Goal: Task Accomplishment & Management: Manage account settings

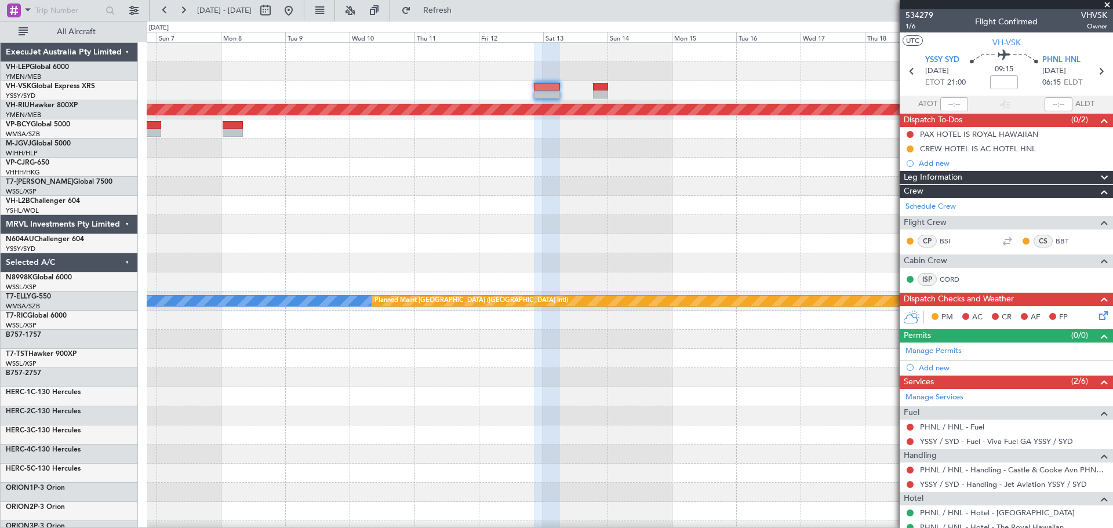
scroll to position [326, 0]
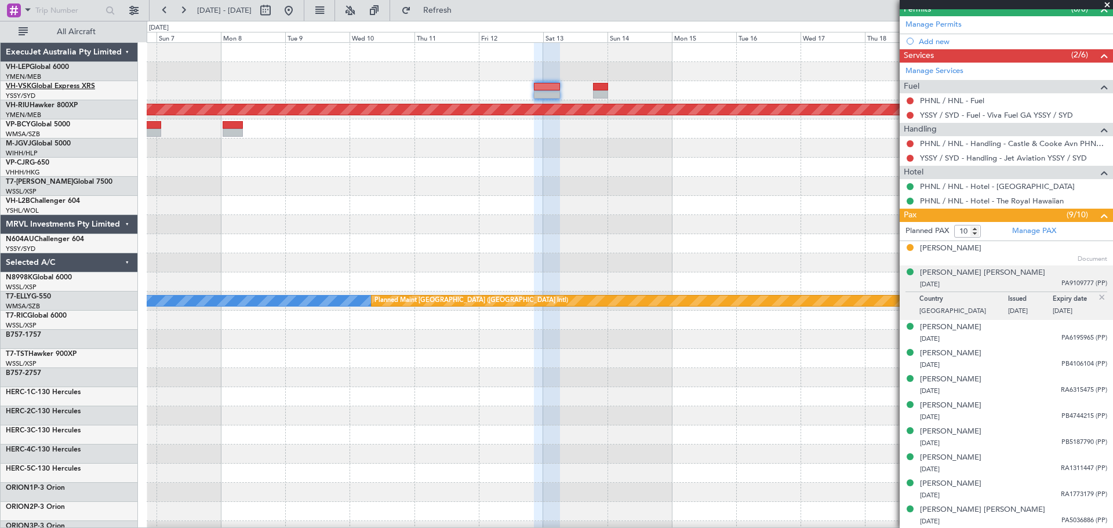
click at [29, 83] on span "VH-VSK" at bounding box center [19, 86] width 26 height 7
click at [29, 237] on span "N604AU" at bounding box center [20, 239] width 28 height 7
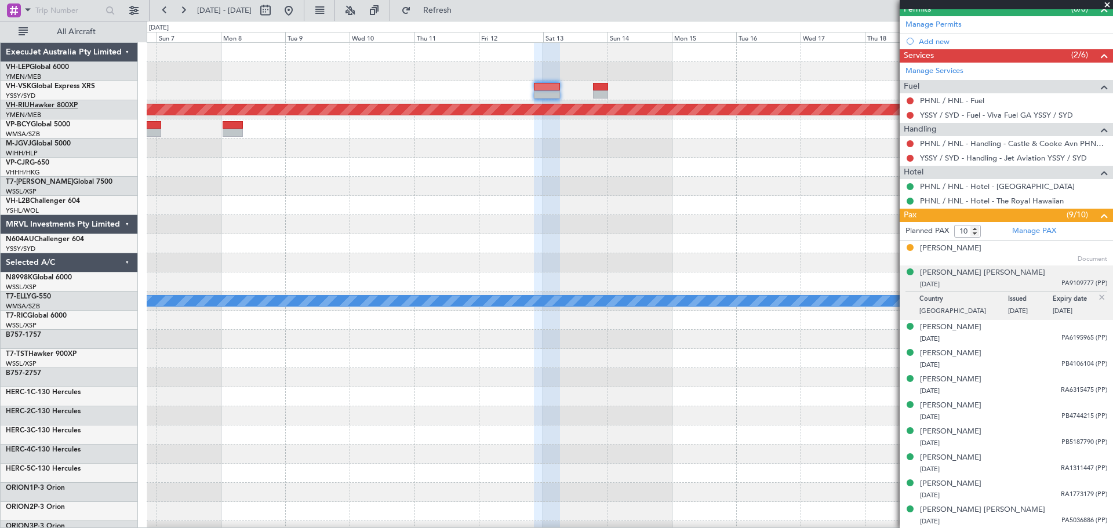
click at [23, 103] on span "VH-RIU" at bounding box center [18, 105] width 24 height 7
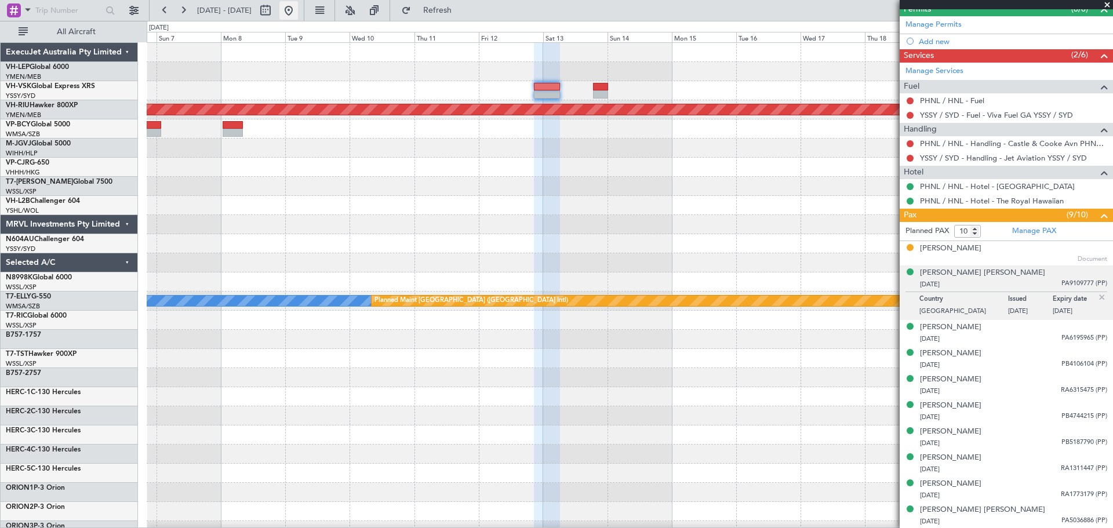
click at [298, 11] on button at bounding box center [288, 10] width 19 height 19
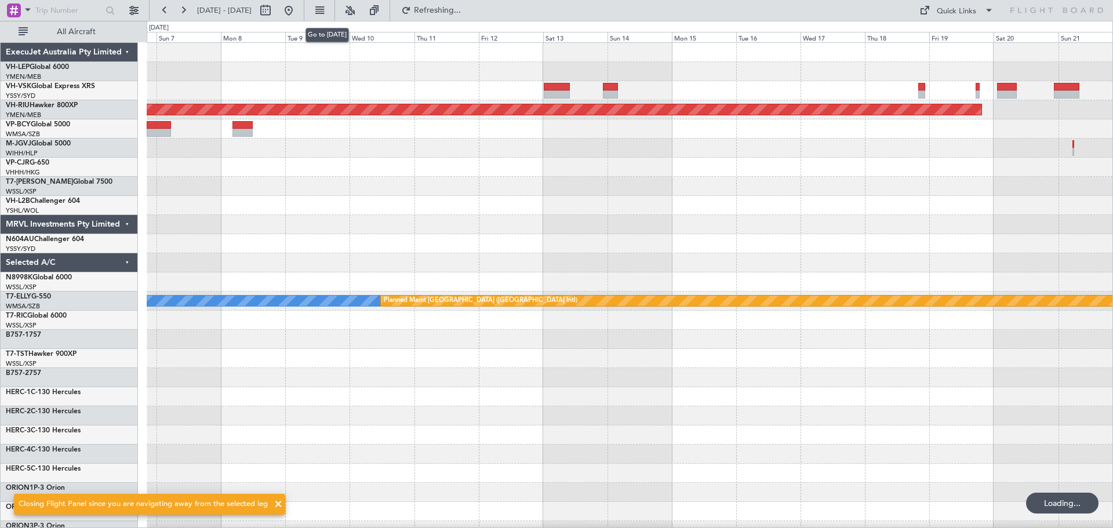
scroll to position [0, 0]
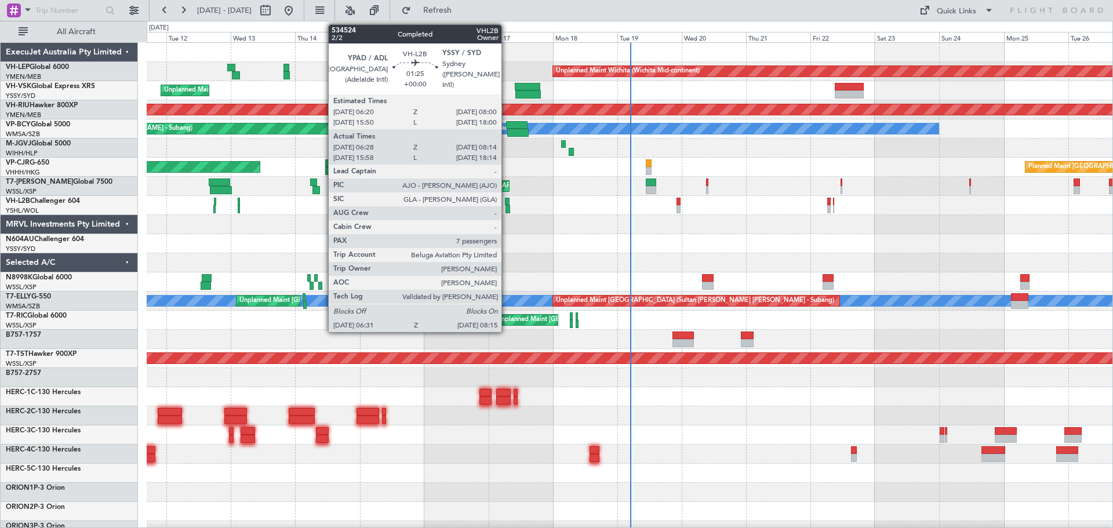
click at [507, 200] on div at bounding box center [507, 202] width 5 height 8
click at [507, 202] on div at bounding box center [507, 202] width 5 height 8
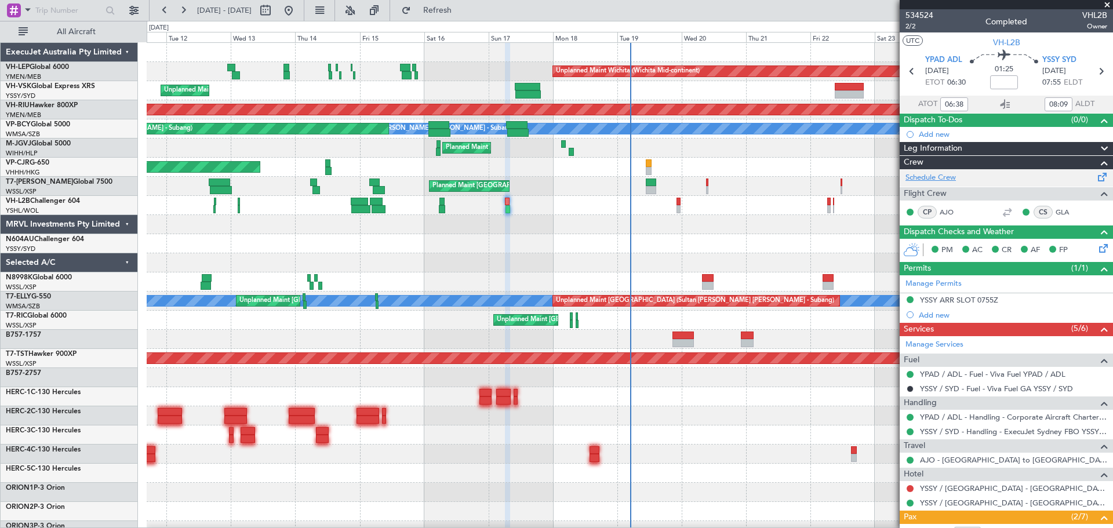
click at [938, 176] on link "Schedule Crew" at bounding box center [931, 178] width 50 height 12
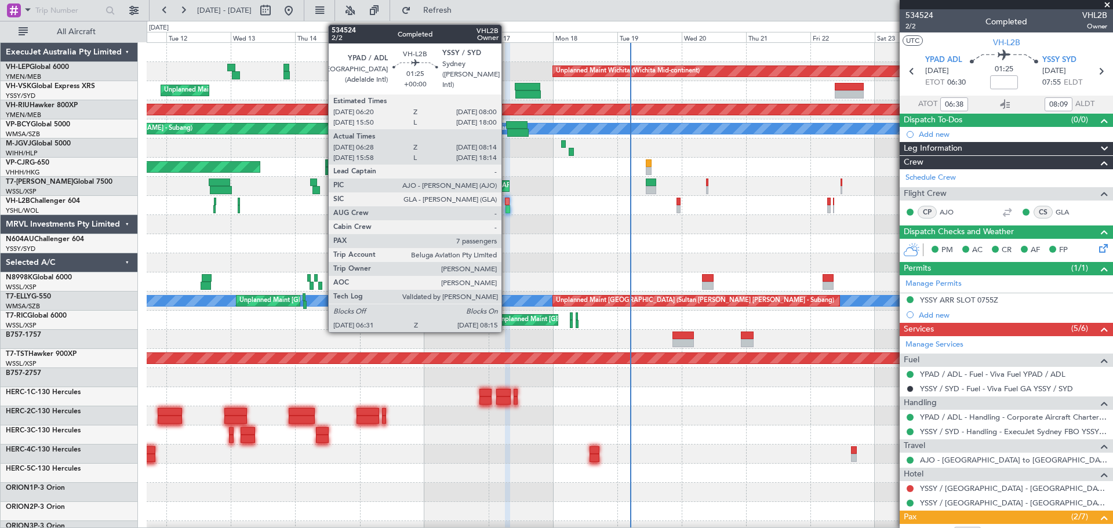
click at [507, 209] on div at bounding box center [508, 209] width 5 height 8
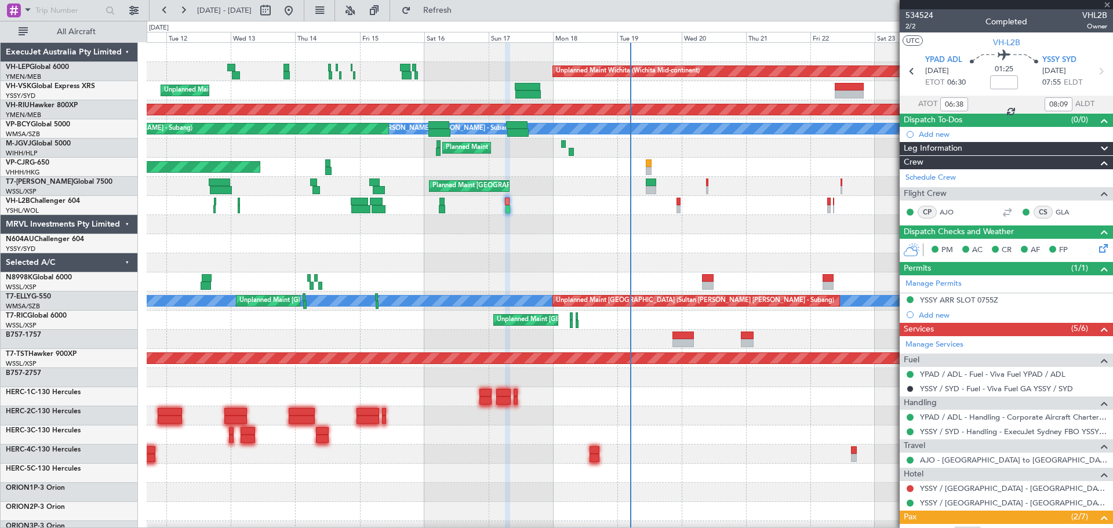
click at [507, 209] on div at bounding box center [508, 209] width 5 height 8
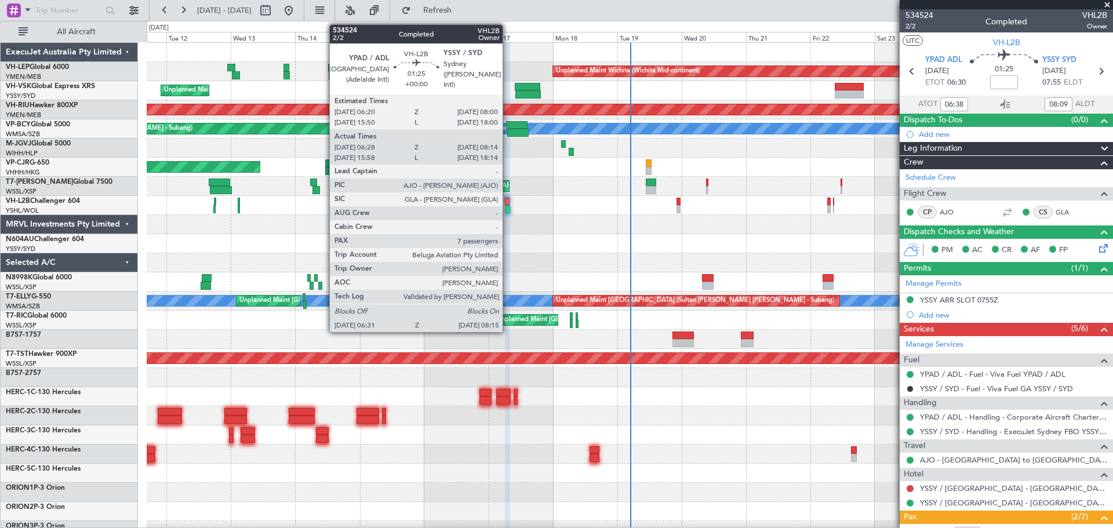
click at [508, 200] on div at bounding box center [507, 202] width 5 height 8
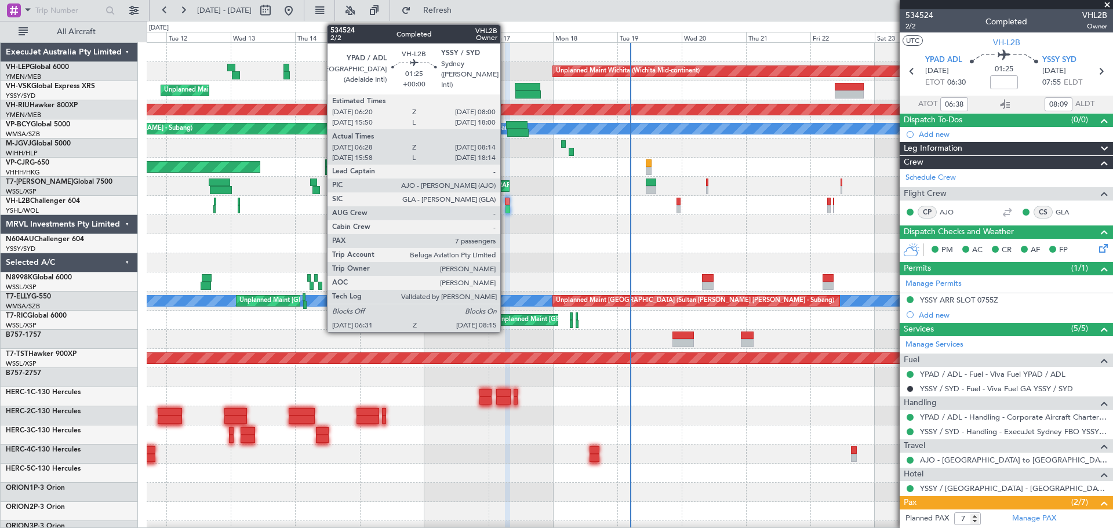
click at [506, 202] on div at bounding box center [507, 202] width 5 height 8
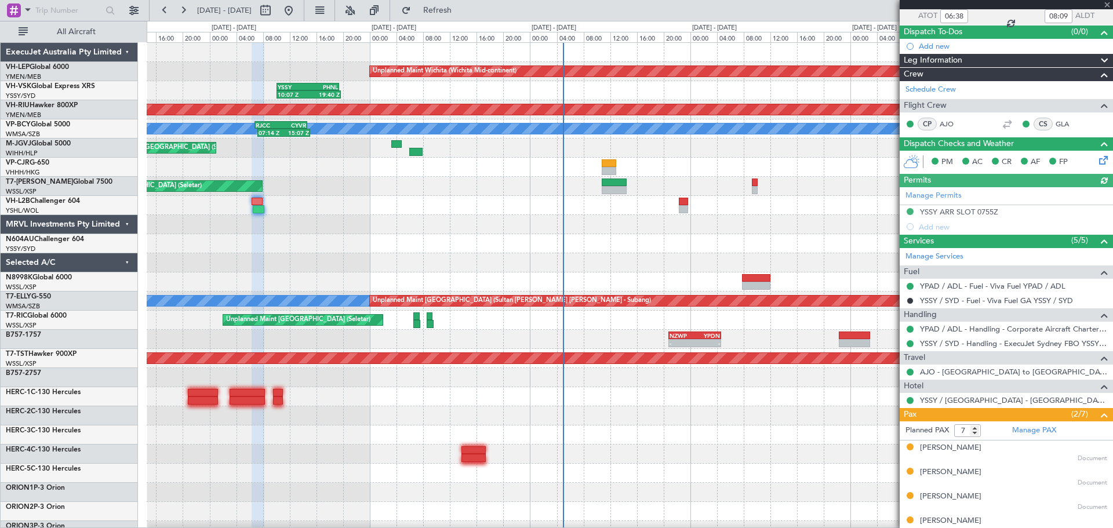
scroll to position [174, 0]
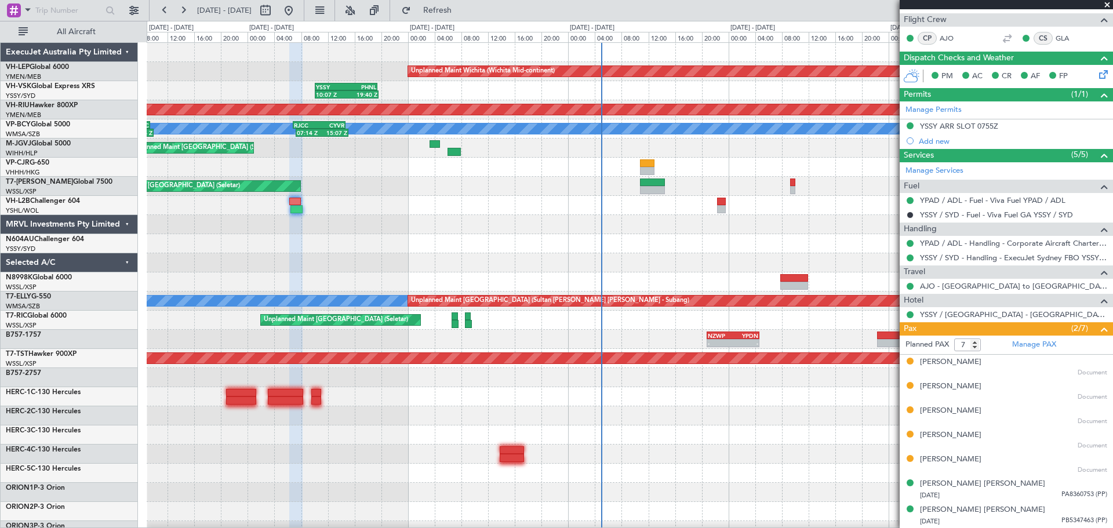
click at [550, 221] on div "Unplanned Maint Wichita (Wichita Mid-continent) 10:07 Z 19:40 Z YSSY 10:05 Z PH…" at bounding box center [630, 358] width 966 height 631
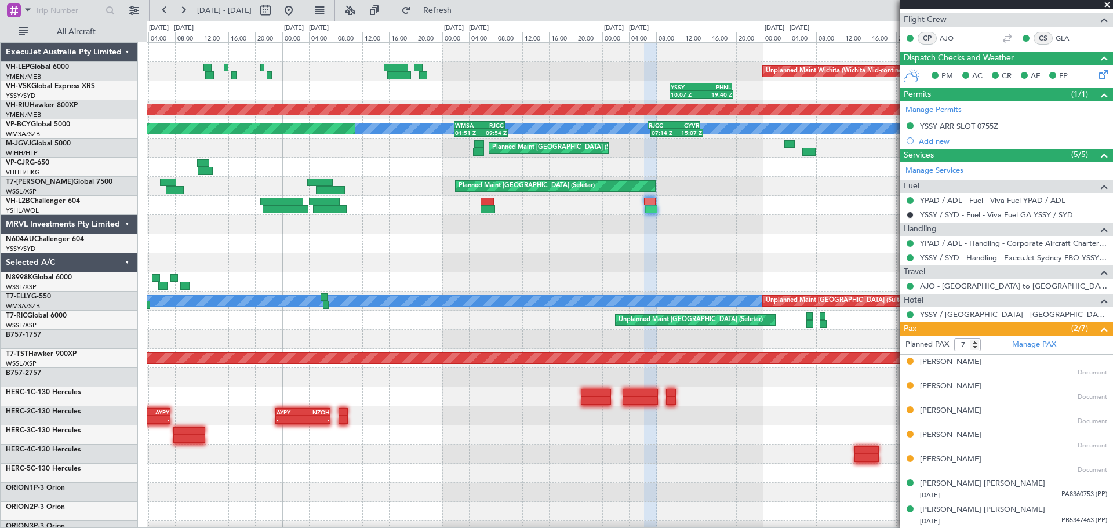
click at [604, 233] on div at bounding box center [630, 224] width 966 height 19
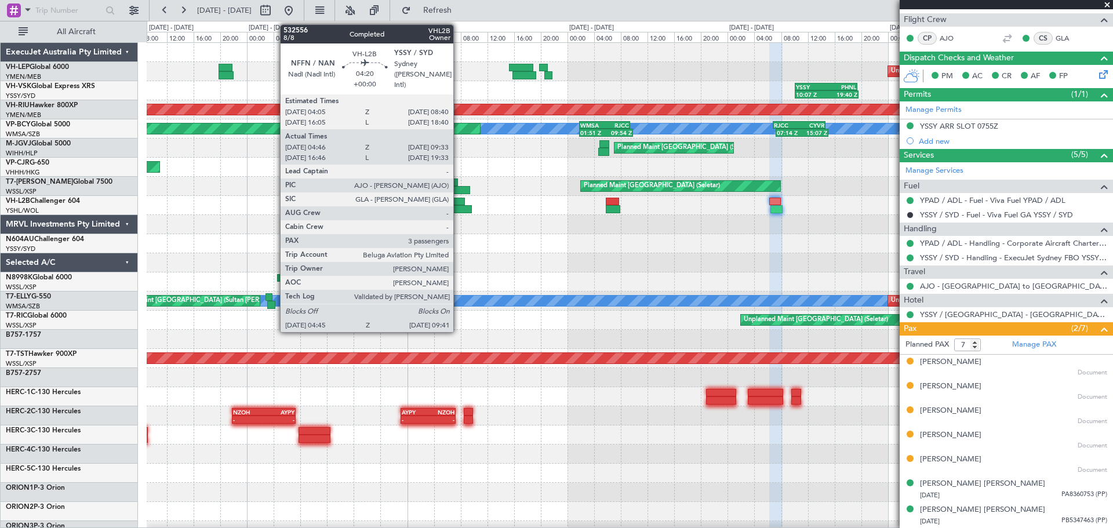
click at [459, 201] on div at bounding box center [449, 202] width 31 height 8
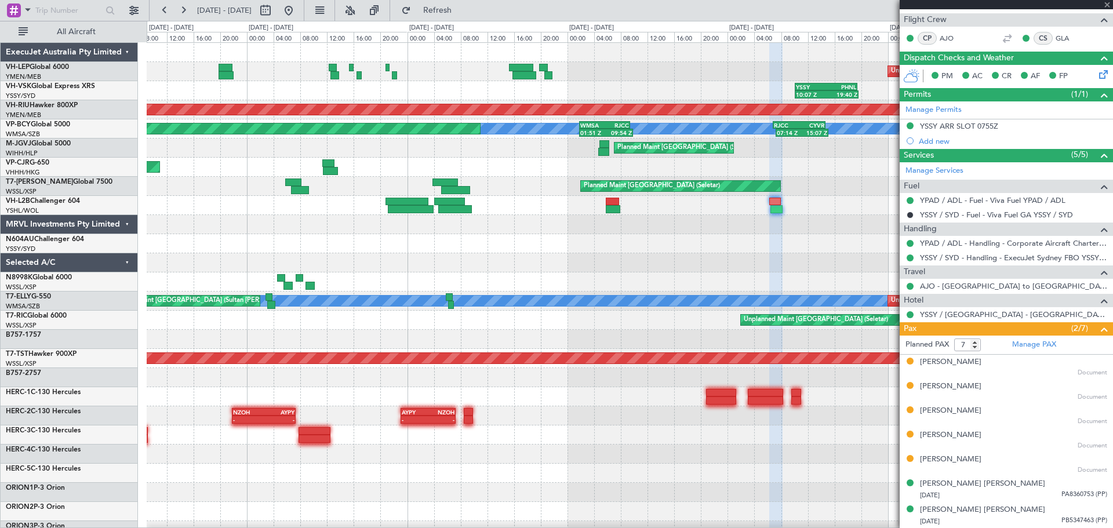
type input "04:56"
type input "09:28"
type input "3"
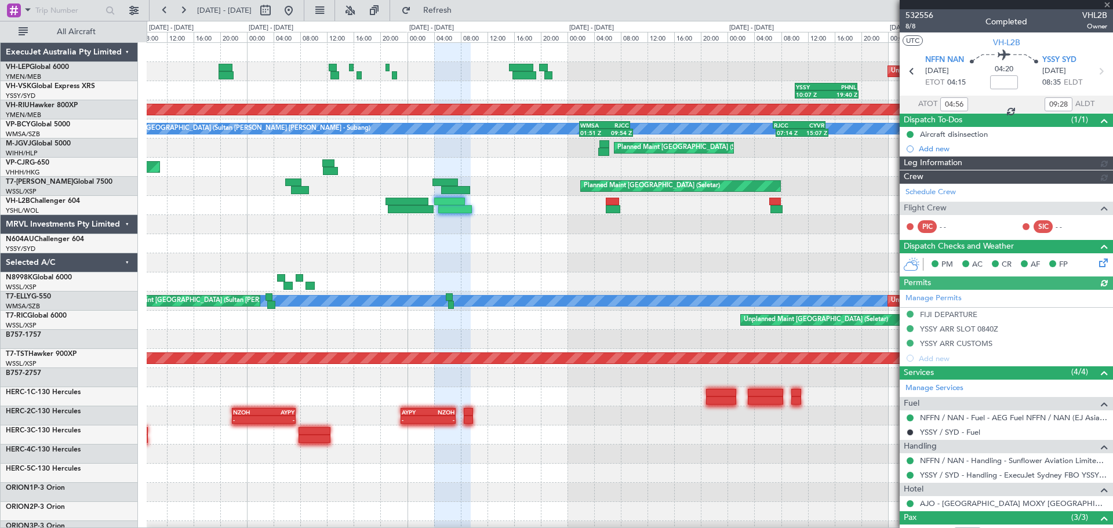
type input "[PERSON_NAME] (EYU)"
type input "A0017"
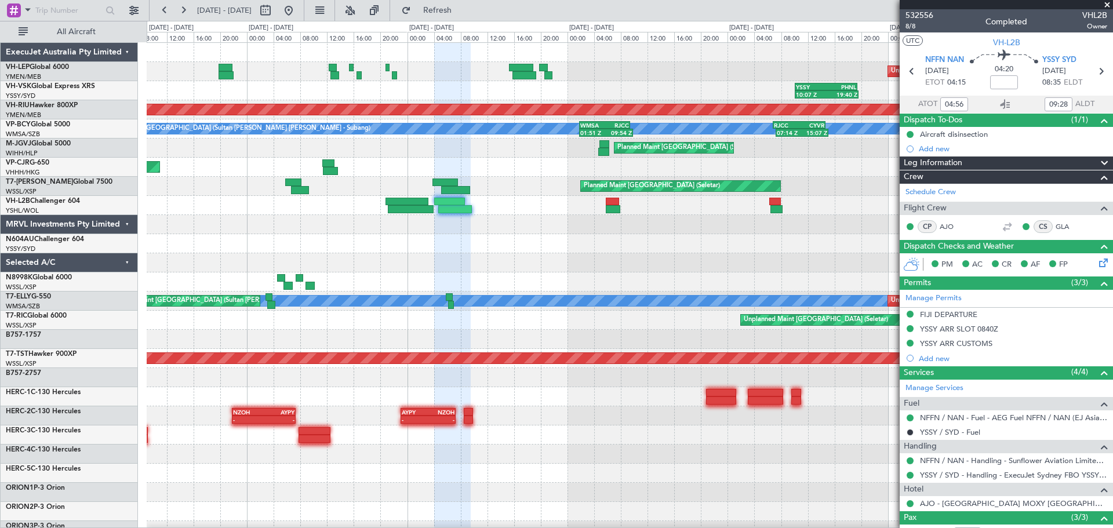
type input "16:56"
type input "19:28"
type input "04:56"
type input "09:28"
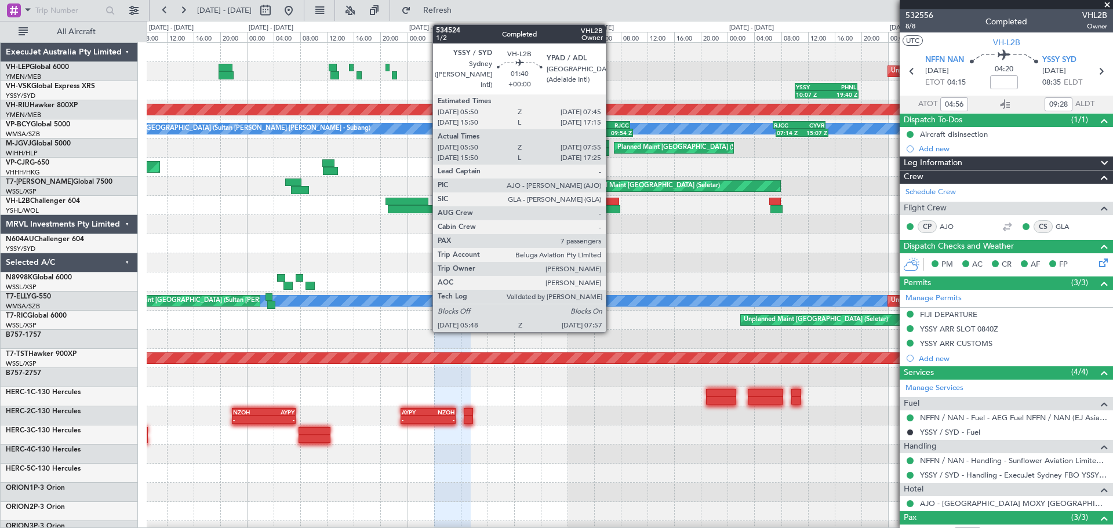
click at [611, 207] on div at bounding box center [613, 209] width 14 height 8
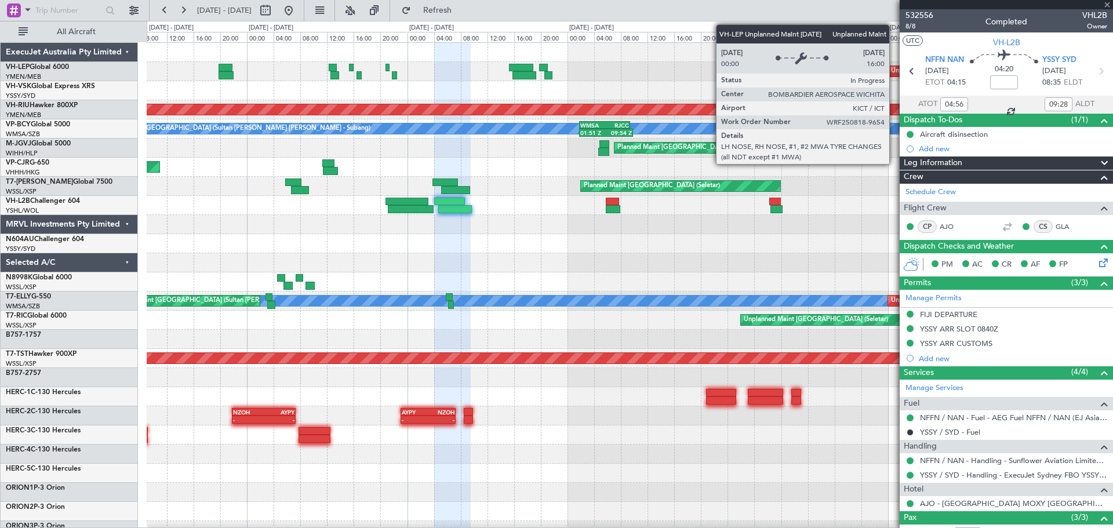
type input "06:00"
type input "07:50"
type input "7"
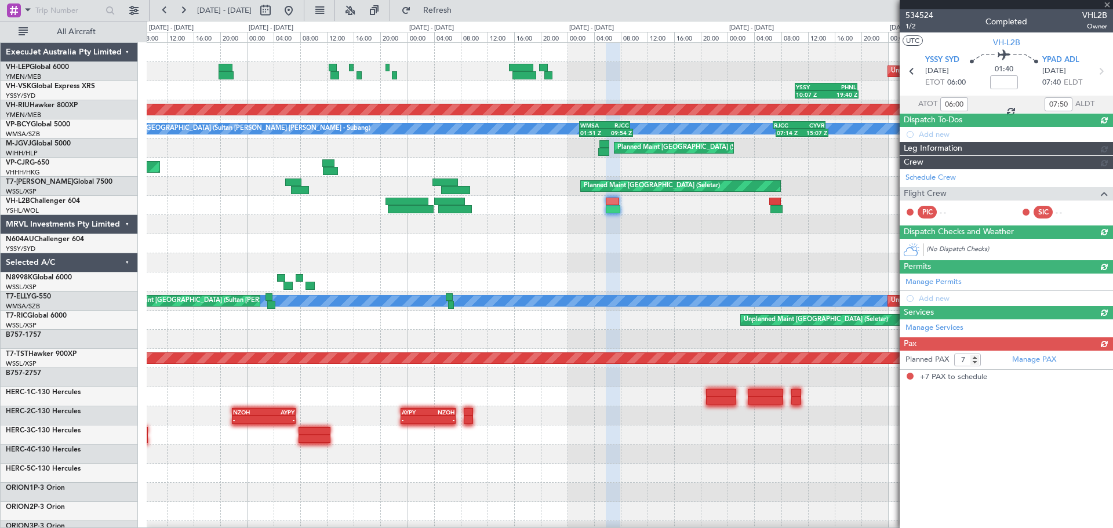
type input "16:00"
type input "17:20"
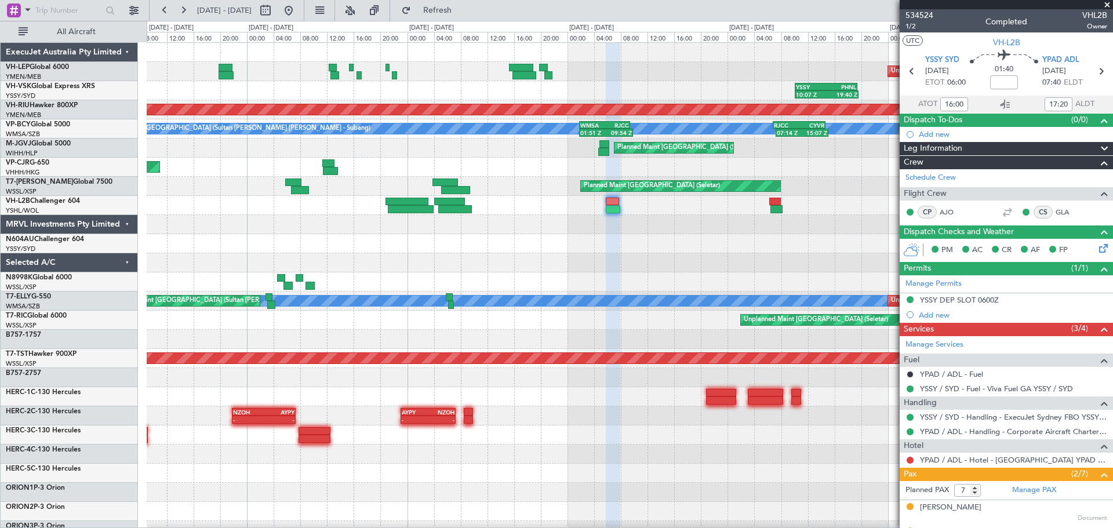
type input "06:00"
type input "07:50"
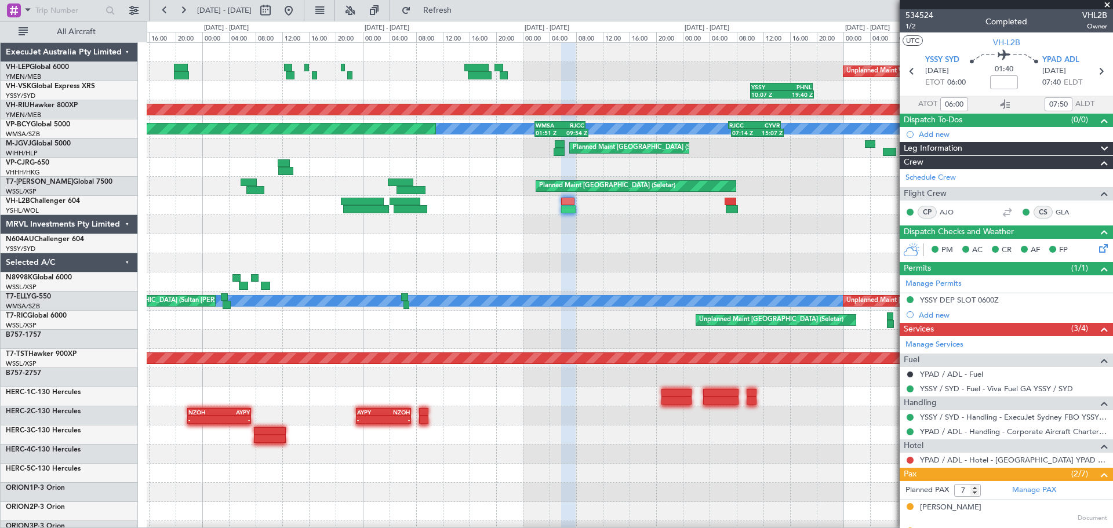
click at [279, 208] on div "Unplanned Maint Wichita (Wichita Mid-continent) 10:07 Z 19:40 Z YSSY 10:05 Z PH…" at bounding box center [630, 358] width 966 height 631
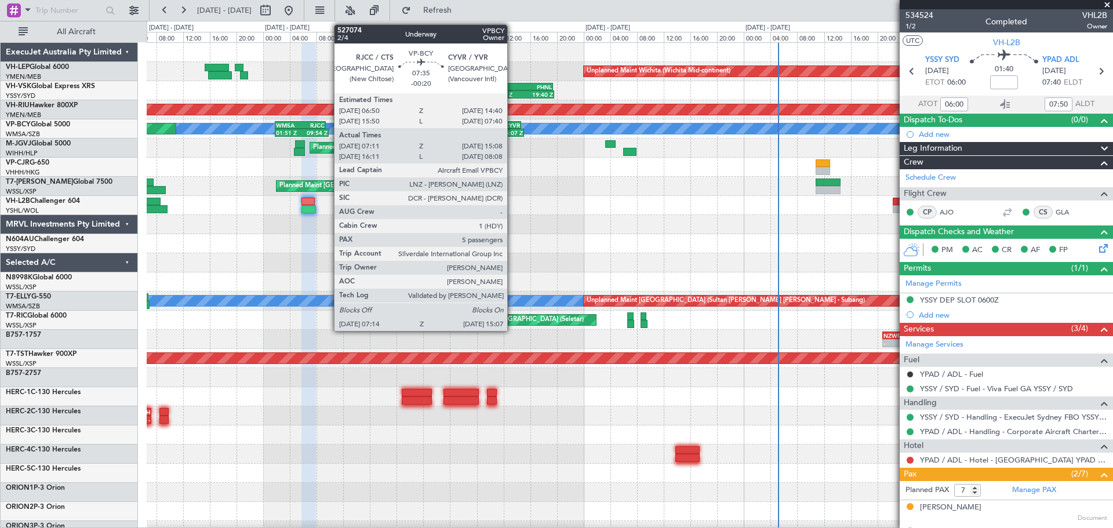
click at [513, 131] on div "15:07 Z" at bounding box center [511, 132] width 26 height 7
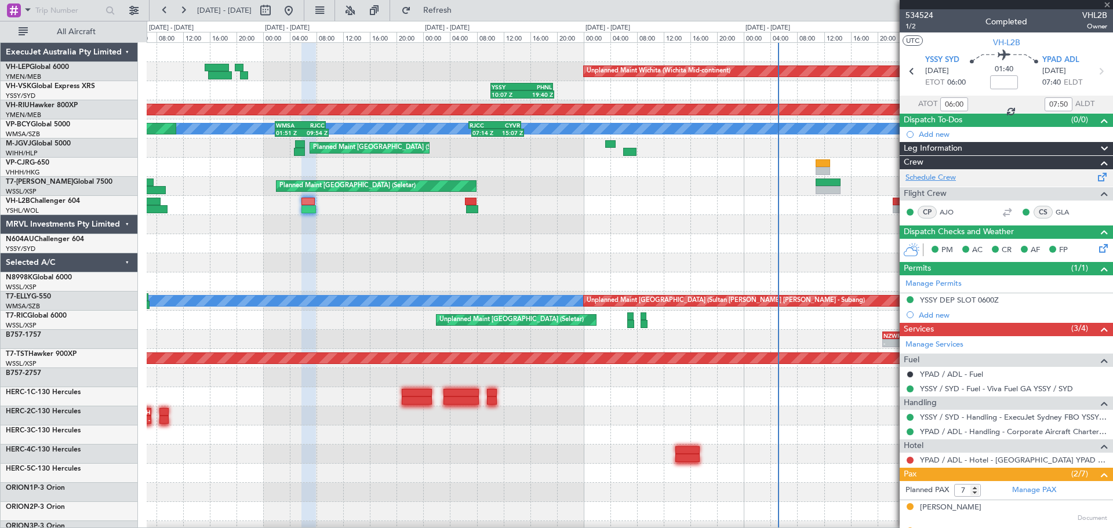
type input "-00:20"
type input "07:21"
type input "15:03"
type input "5"
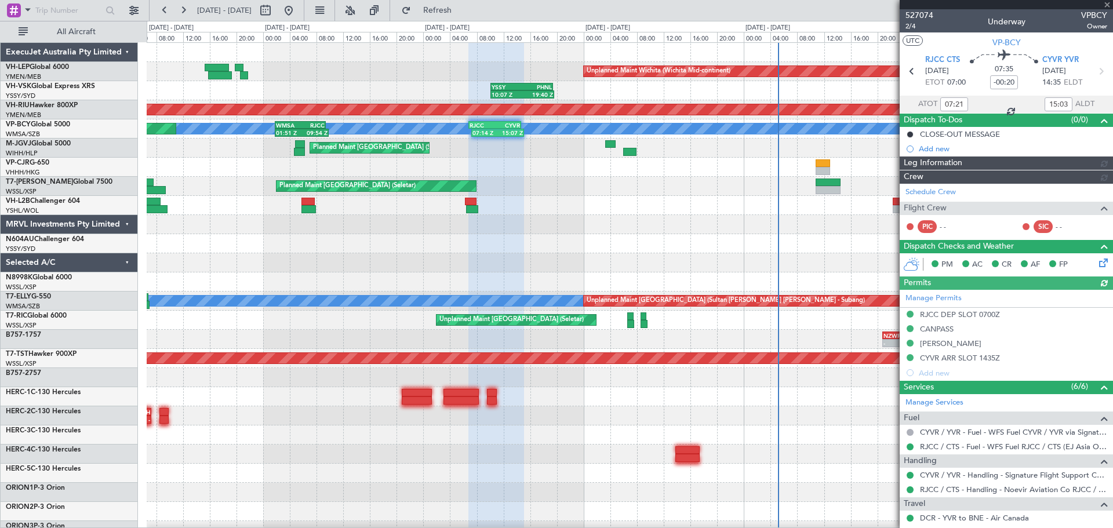
type input "[PERSON_NAME] (KYA)"
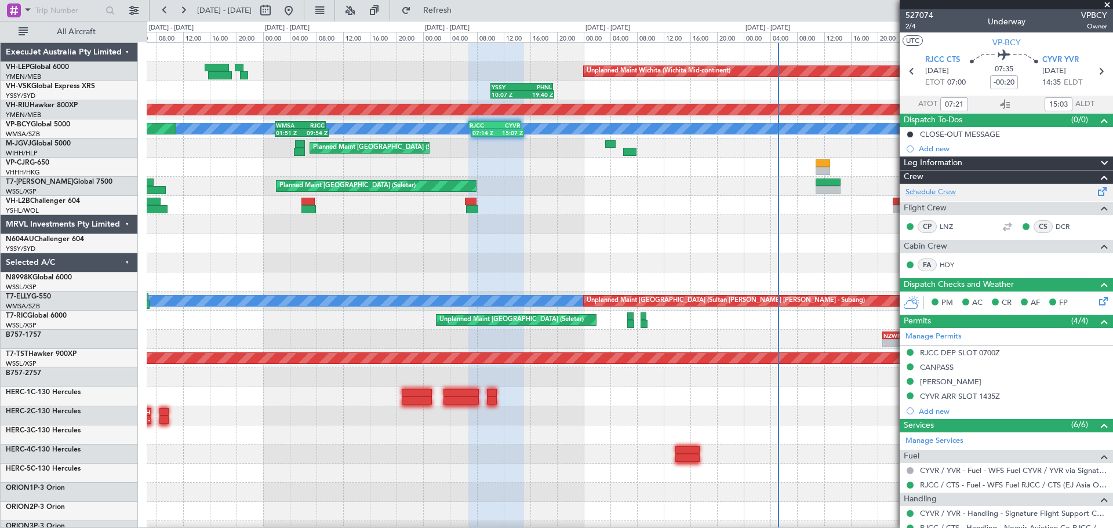
click at [930, 190] on link "Schedule Crew" at bounding box center [931, 193] width 50 height 12
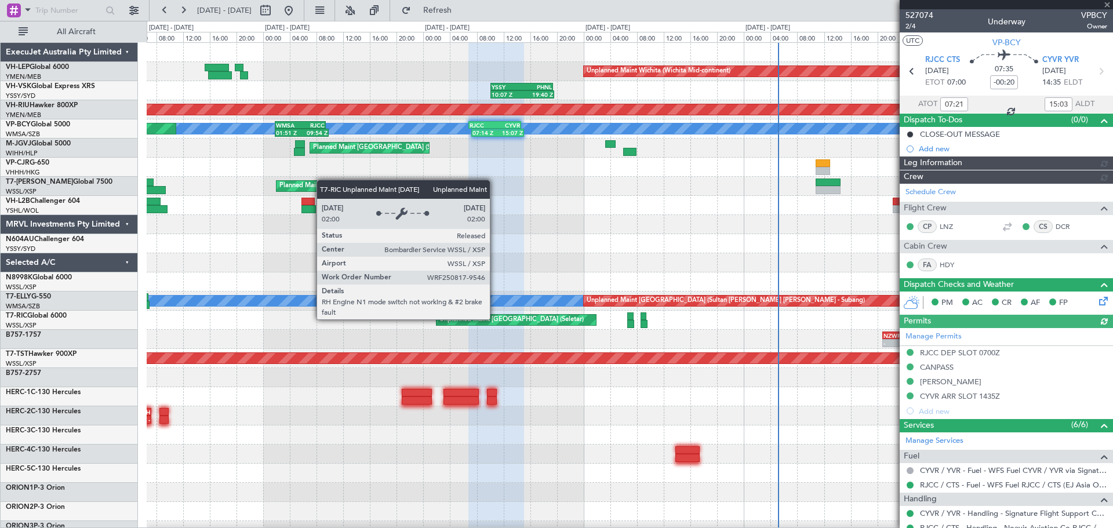
type input "[PERSON_NAME] (KYA)"
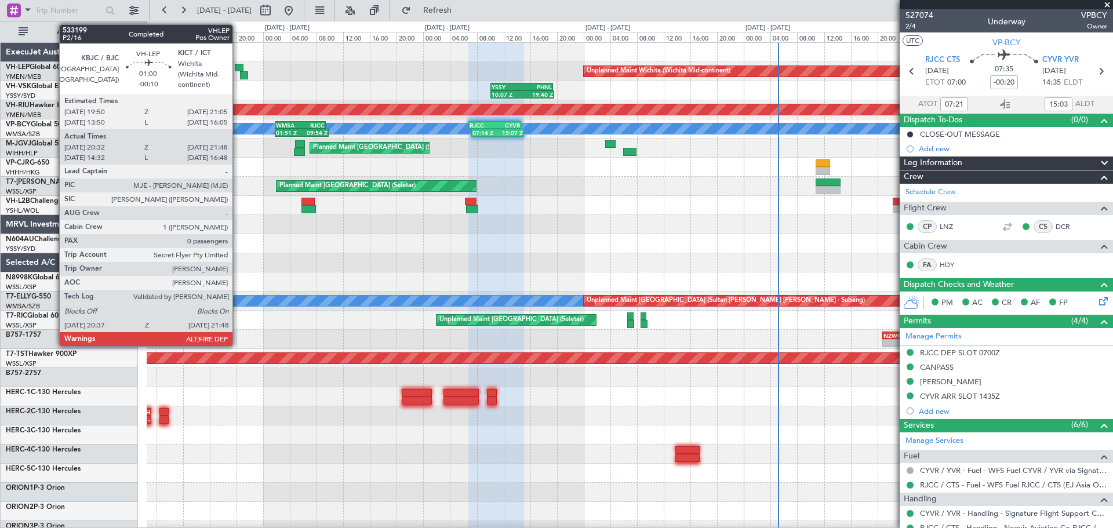
click at [238, 64] on div at bounding box center [239, 68] width 9 height 8
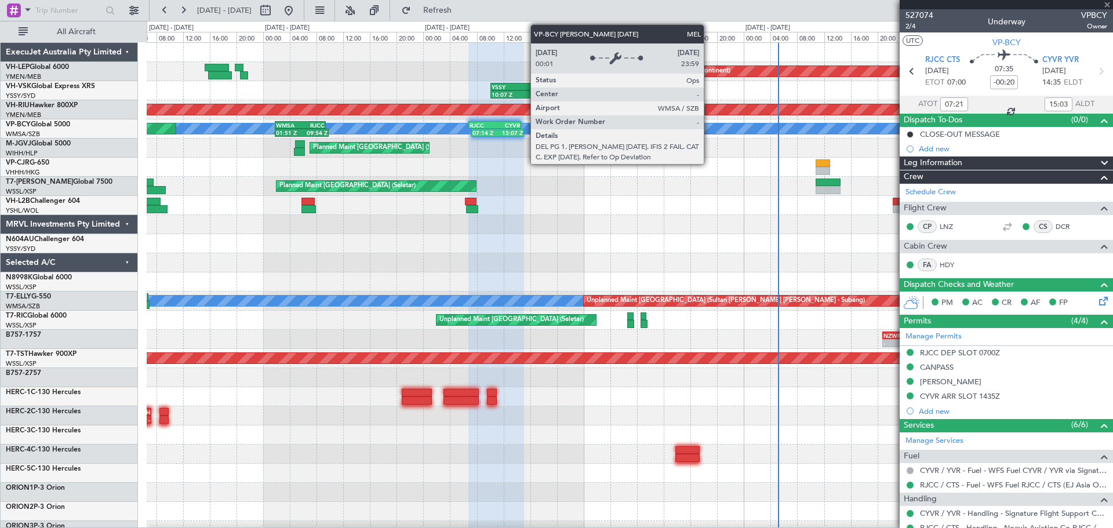
type input "-00:10"
type input "20:42"
type input "21:43"
type input "0"
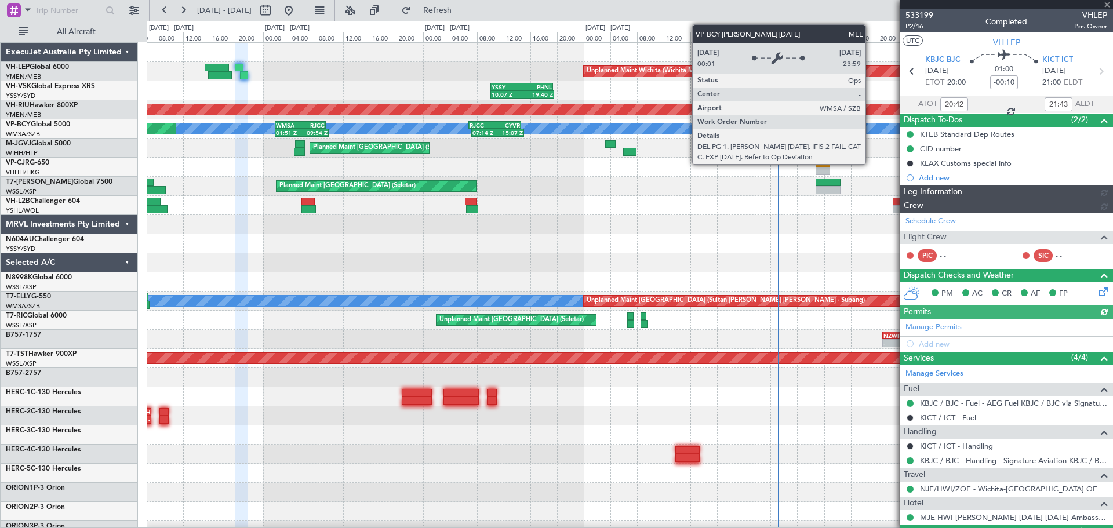
type input "[PERSON_NAME] (LEU)"
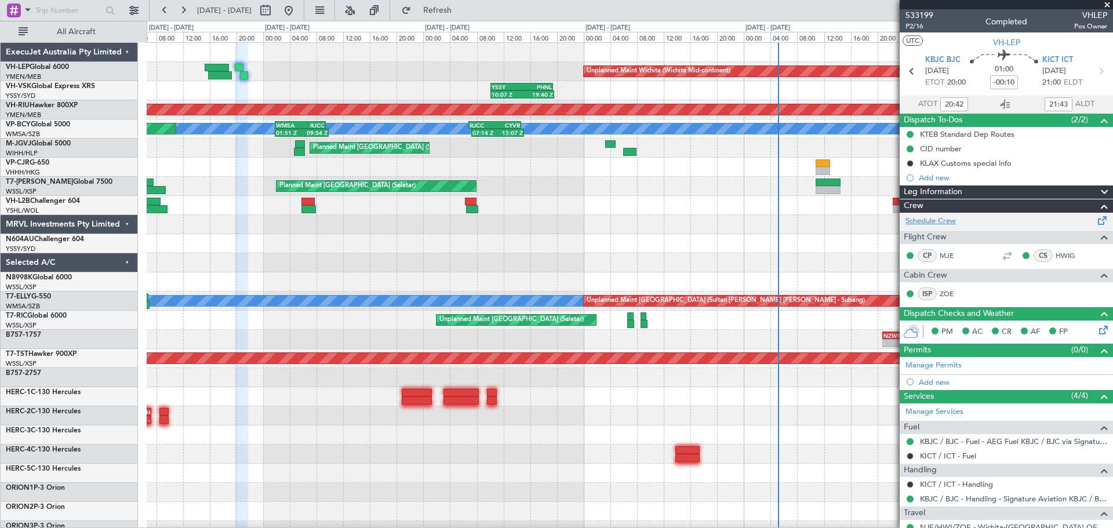
click at [943, 220] on link "Schedule Crew" at bounding box center [931, 222] width 50 height 12
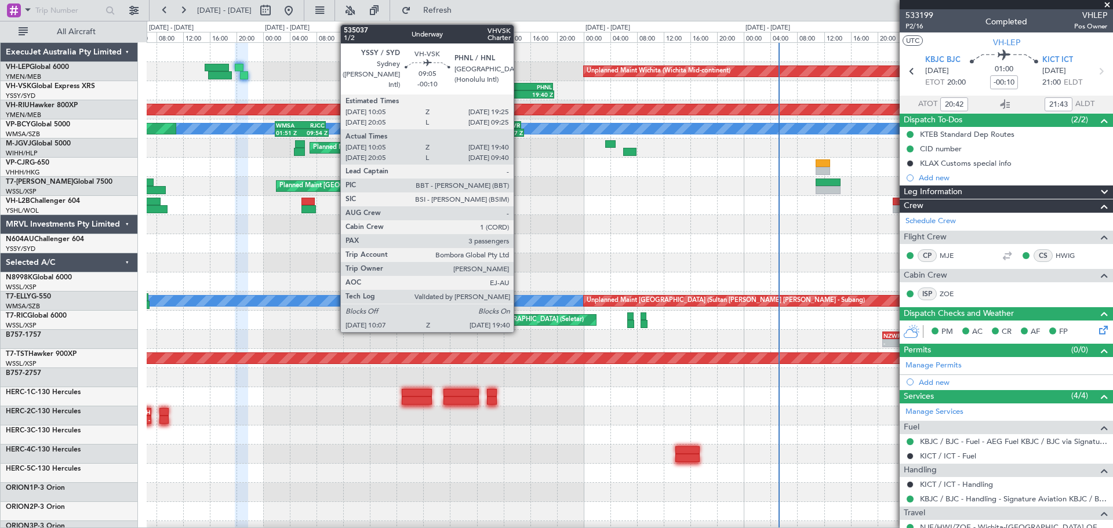
click at [519, 90] on div "YSSY 10:05 Z PHNL 19:25 Z" at bounding box center [522, 87] width 63 height 8
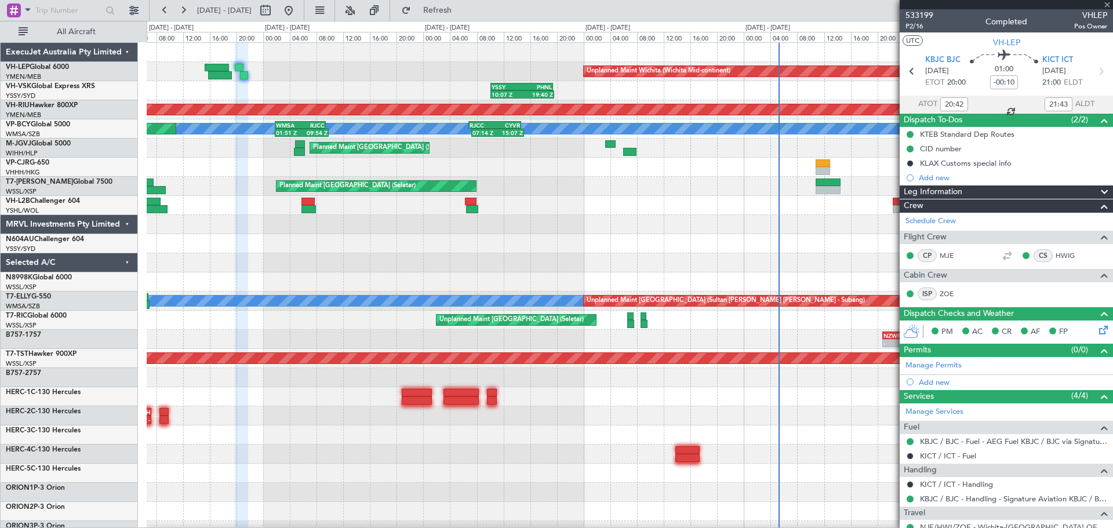
type input "10:15"
type input "19:35"
type input "3"
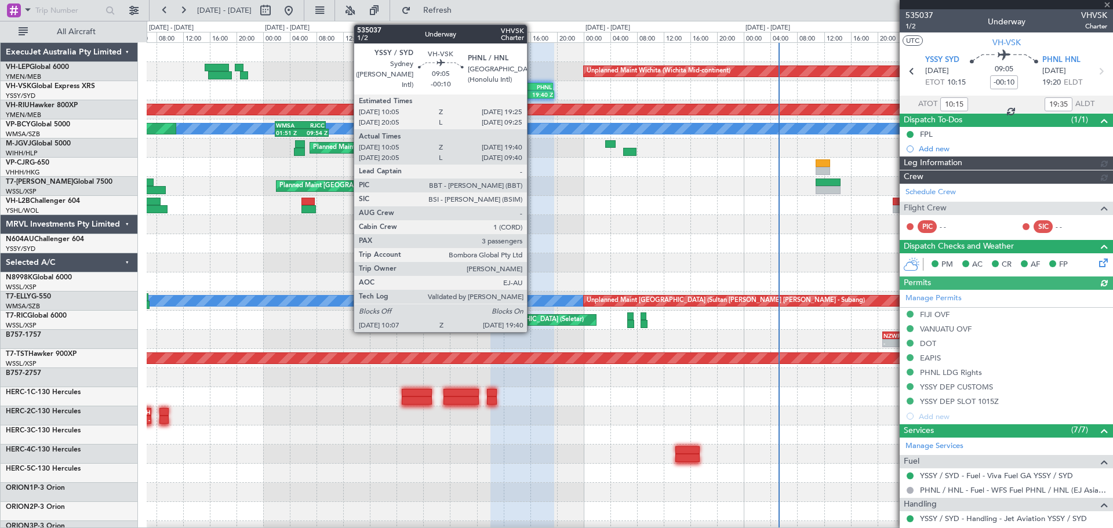
click at [532, 90] on div "10:07 Z 19:40 Z" at bounding box center [523, 94] width 64 height 8
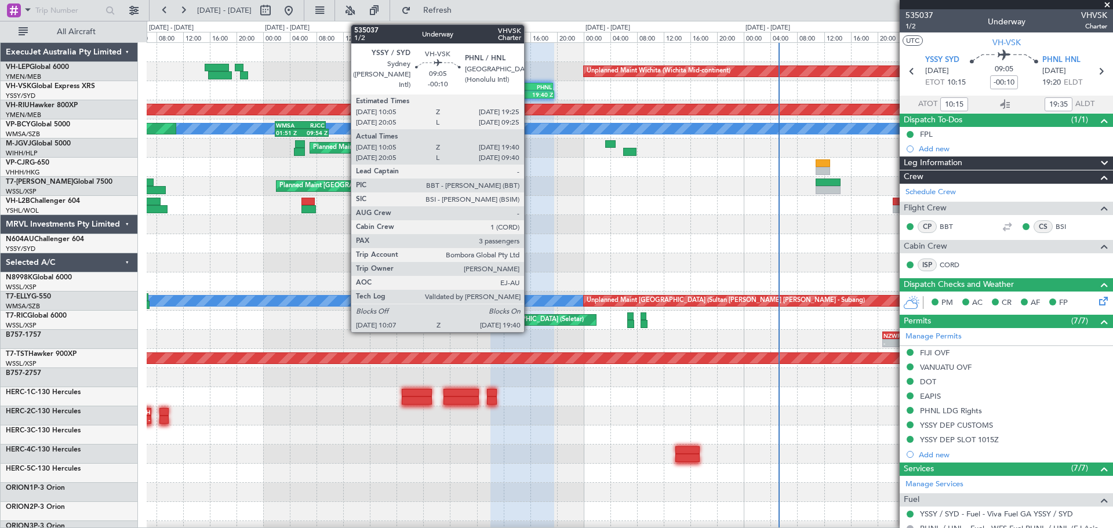
click at [529, 95] on div "19:40 Z" at bounding box center [537, 94] width 31 height 7
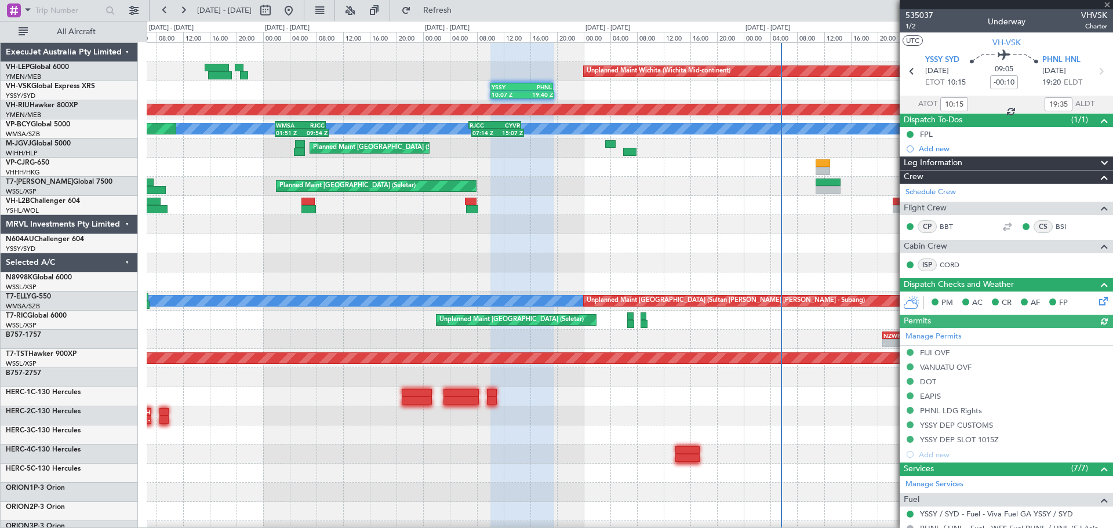
click at [336, 238] on div "Unplanned Maint Wichita (Wichita Mid-continent) 10:07 Z 19:40 Z YSSY 10:05 Z PH…" at bounding box center [630, 358] width 966 height 631
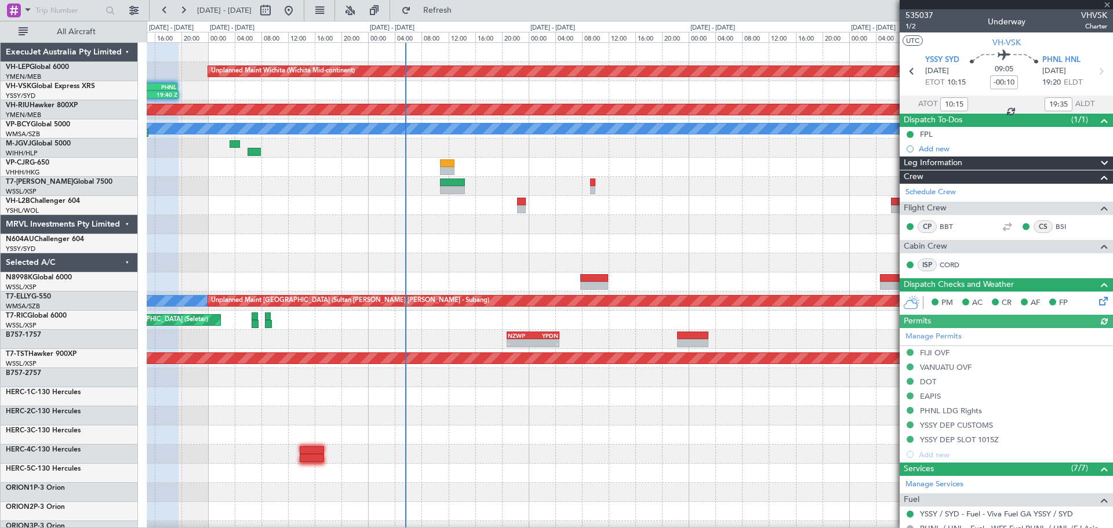
click at [248, 253] on div "Unplanned Maint Wichita (Wichita Mid-continent) 10:07 Z 19:40 Z YSSY 10:05 Z PH…" at bounding box center [630, 358] width 966 height 631
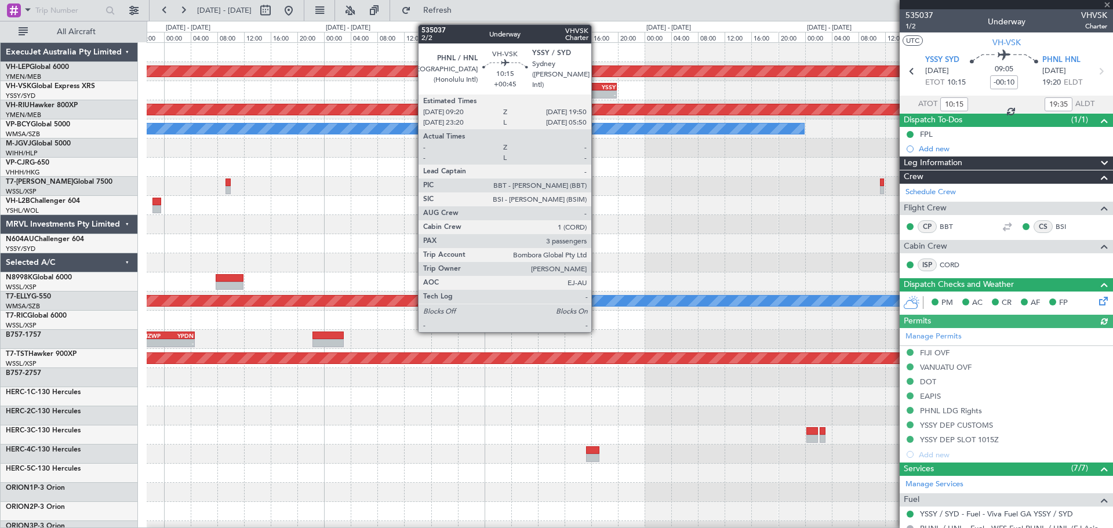
click at [597, 84] on div "YSSY" at bounding box center [599, 86] width 34 height 7
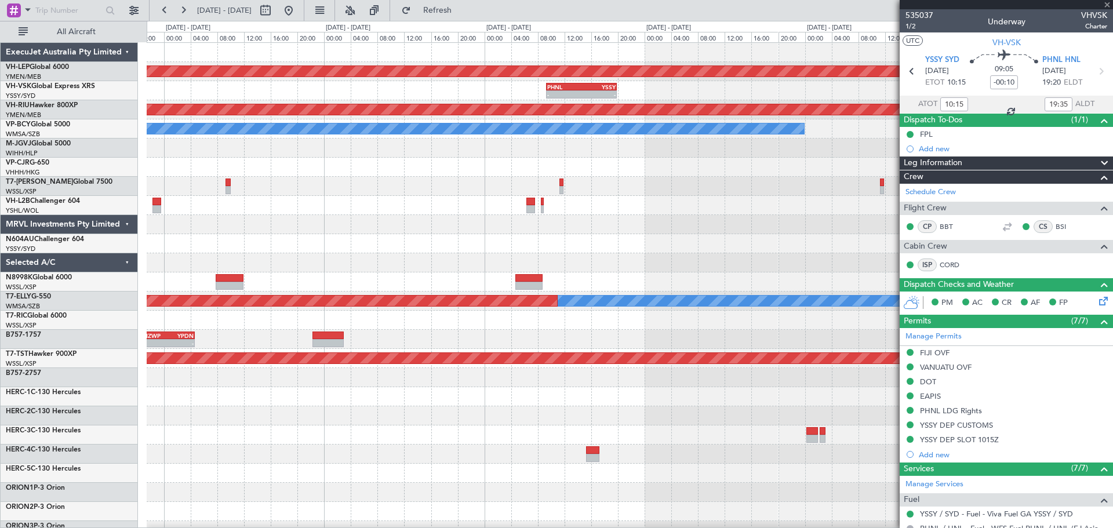
type input "+00:45"
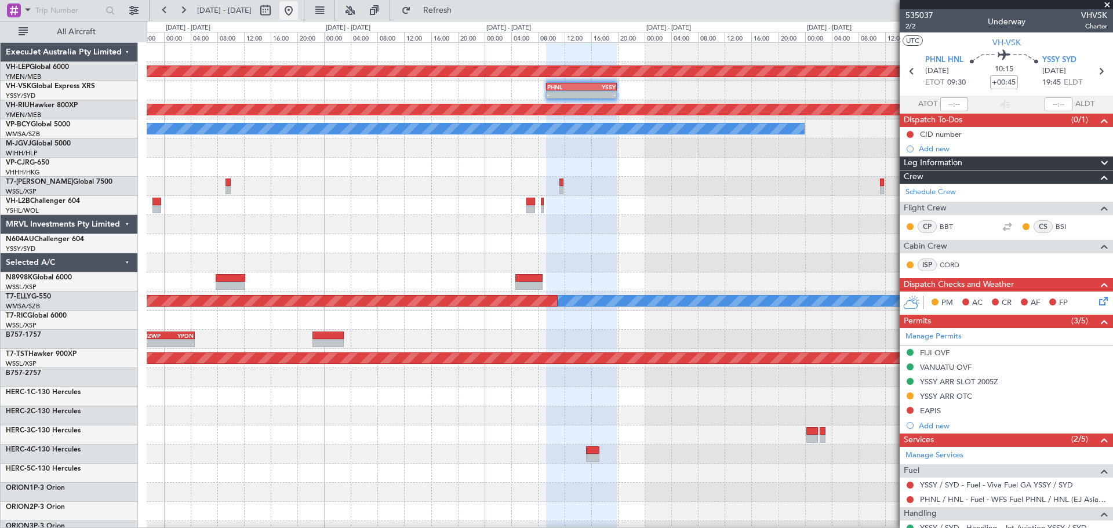
click at [298, 9] on button at bounding box center [288, 10] width 19 height 19
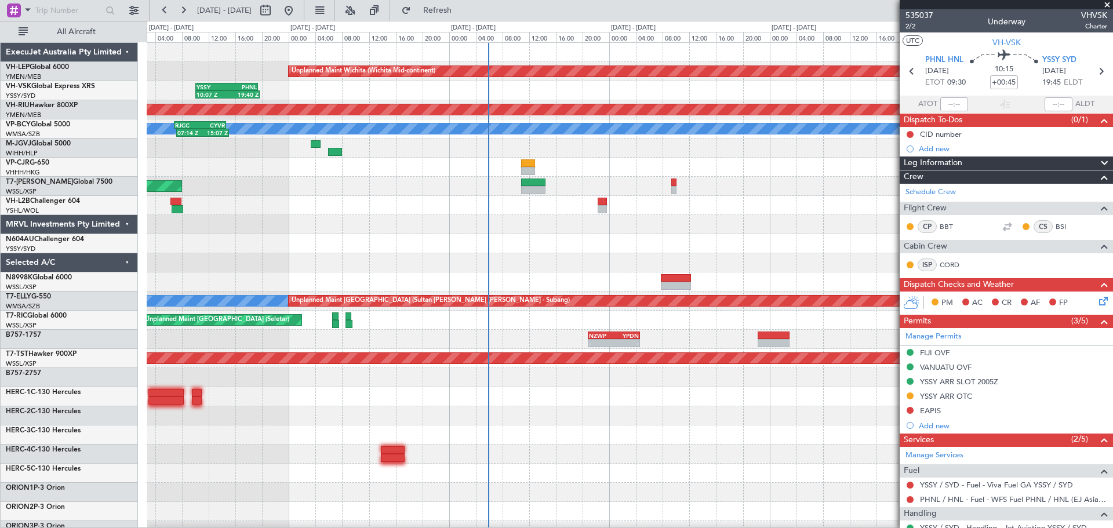
click at [499, 178] on div "Unplanned Maint Wichita (Wichita Mid-continent) YSSY 10:05 Z PHNL 19:25 Z 10:07…" at bounding box center [630, 358] width 966 height 631
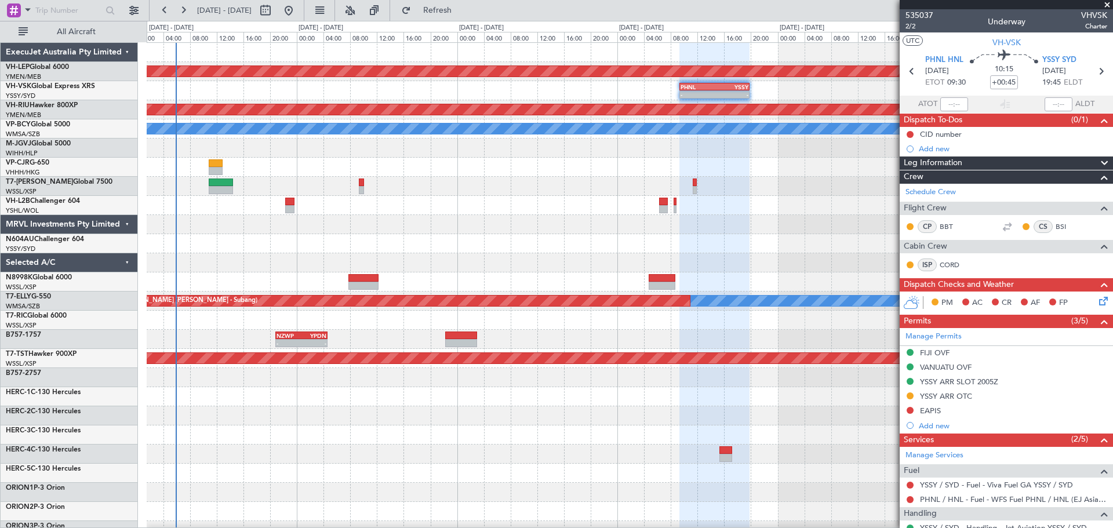
click at [268, 232] on div "Unplanned Maint Wichita (Wichita Mid-continent) - - PHNL 09:20 Z YSSY 19:50 Z Y…" at bounding box center [630, 358] width 966 height 631
